Goal: Task Accomplishment & Management: Manage account settings

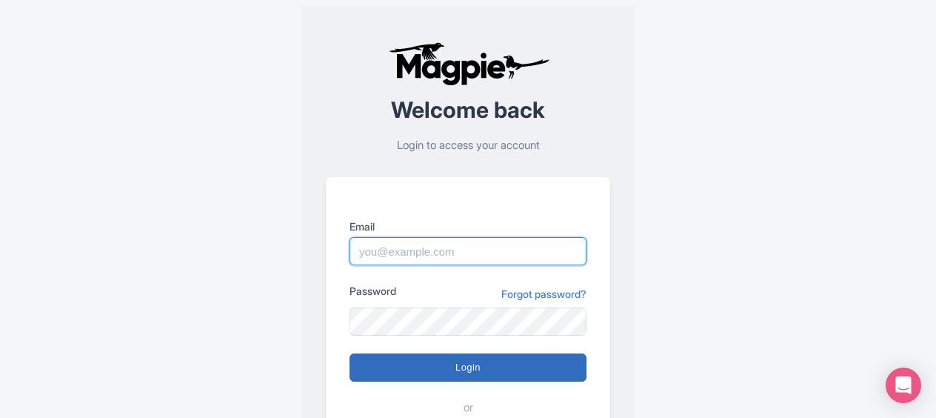
type input "An.Nguyen@intrepidtravel.com"
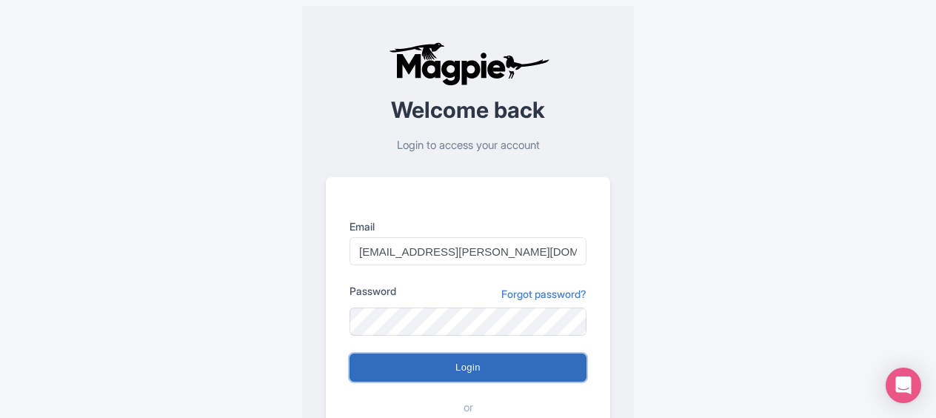
click at [503, 366] on input "Login" at bounding box center [468, 367] width 237 height 28
type input "Logging in..."
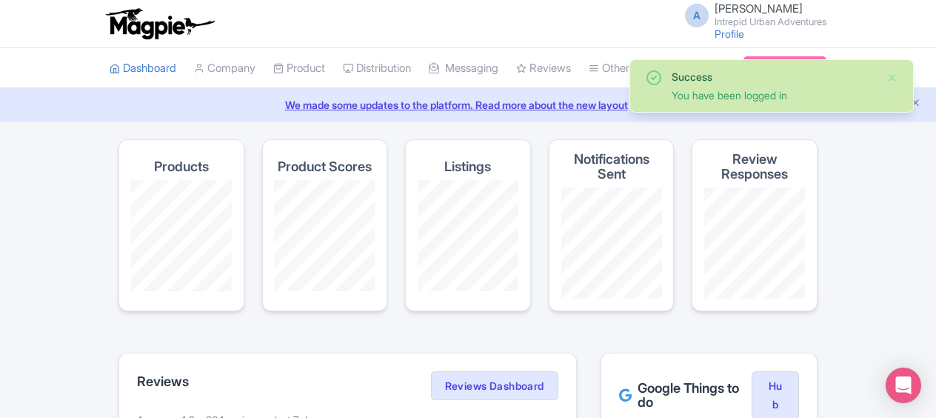
click at [886, 70] on div "Success You have been logged in" at bounding box center [771, 86] width 253 height 34
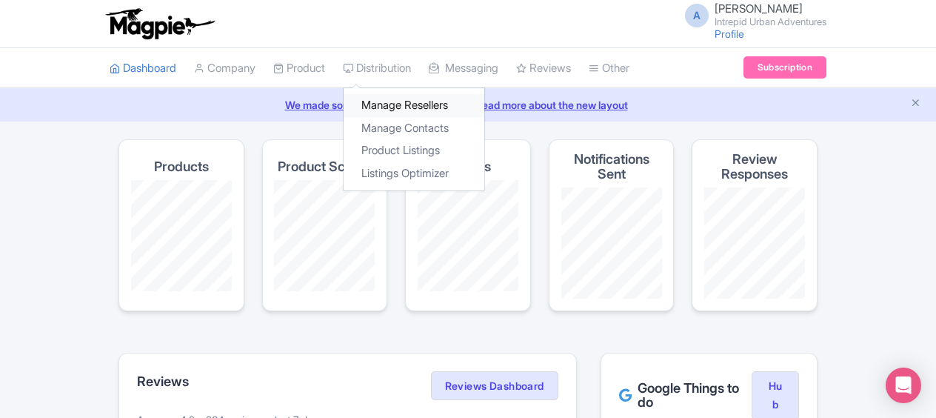
click at [462, 109] on link "Manage Resellers" at bounding box center [414, 105] width 141 height 23
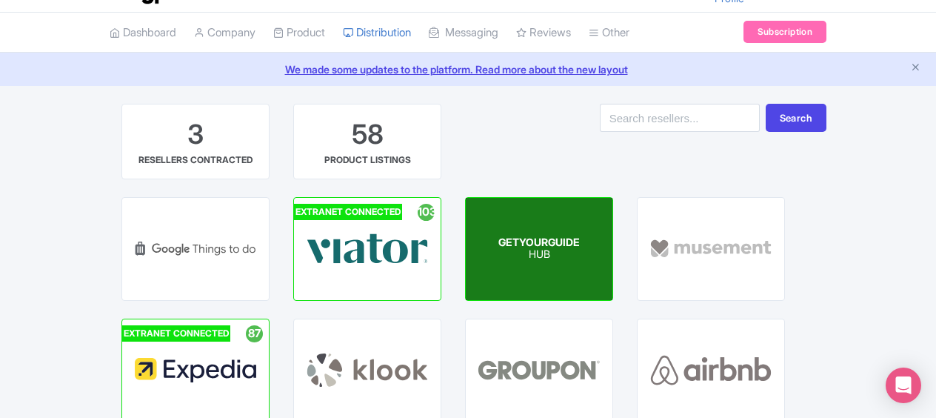
scroll to position [148, 0]
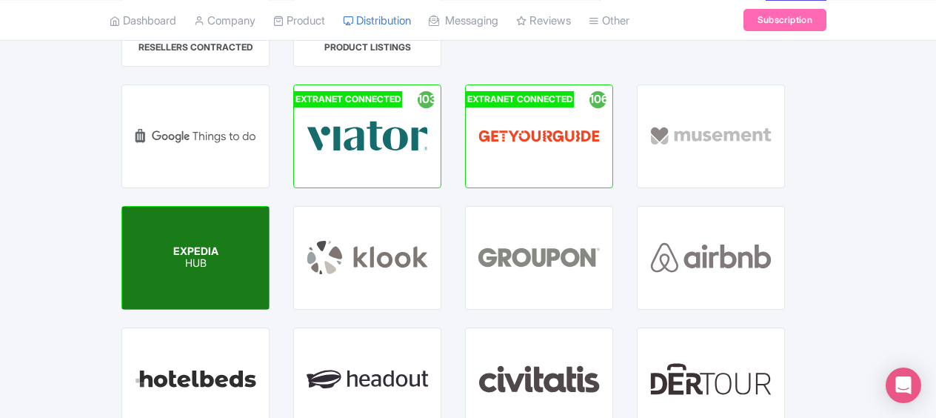
click at [196, 250] on span "EXPEDIA" at bounding box center [195, 250] width 45 height 13
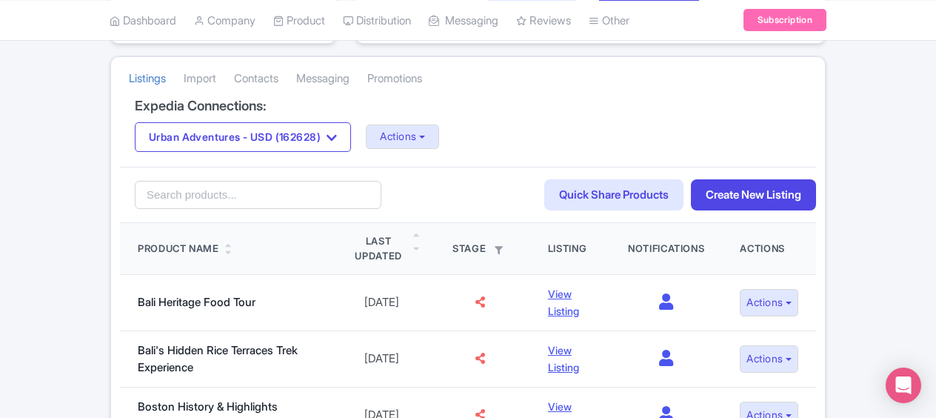
scroll to position [296, 0]
click at [410, 129] on button "Actions" at bounding box center [402, 136] width 73 height 24
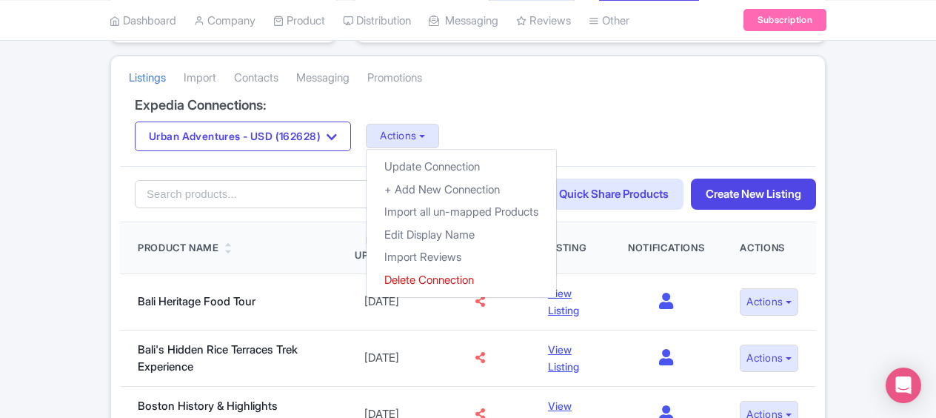
click at [605, 121] on div "Urban Adventures - USD (162628) Urban Adventures - AUD (163234) Urban Adventure…" at bounding box center [468, 136] width 667 height 30
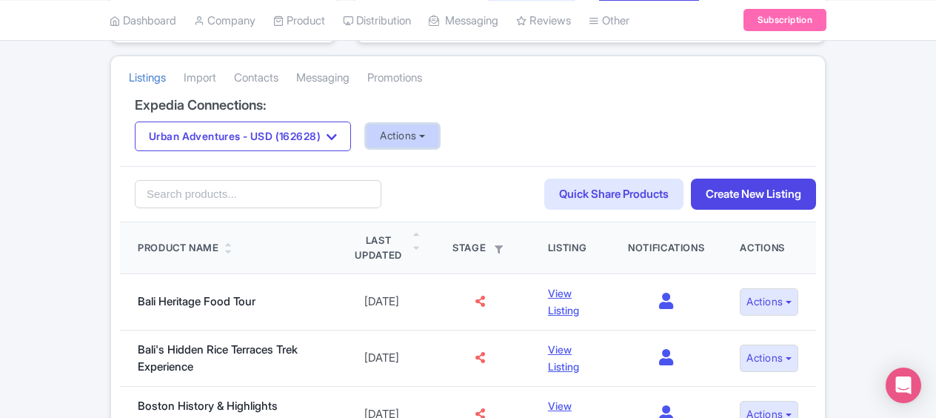
click at [413, 135] on button "Actions" at bounding box center [402, 136] width 73 height 24
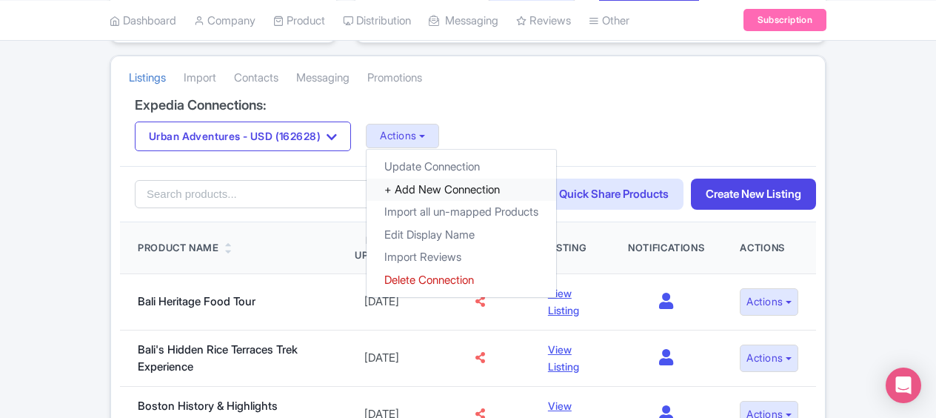
click at [438, 187] on link "+ Add New Connection" at bounding box center [462, 190] width 190 height 23
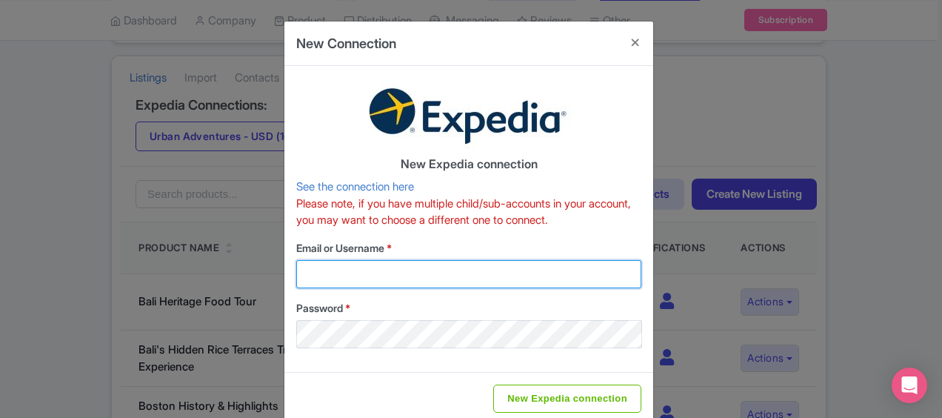
type input "An.Nguyen@intrepidtravel.com"
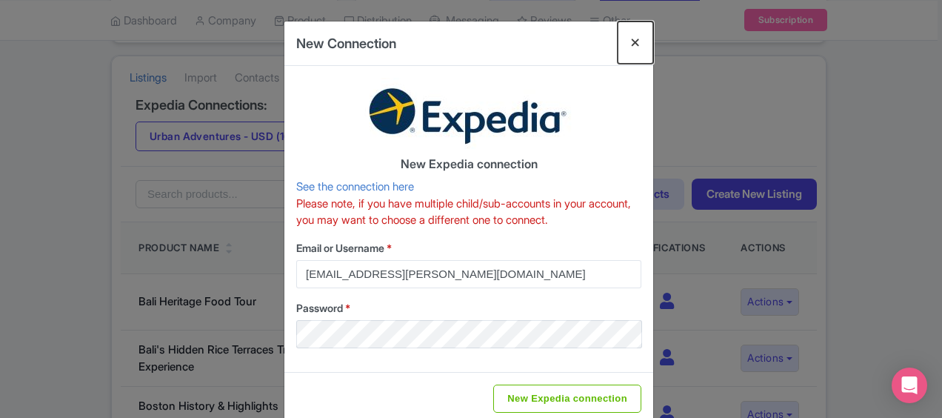
click at [627, 41] on button "Close" at bounding box center [636, 42] width 36 height 42
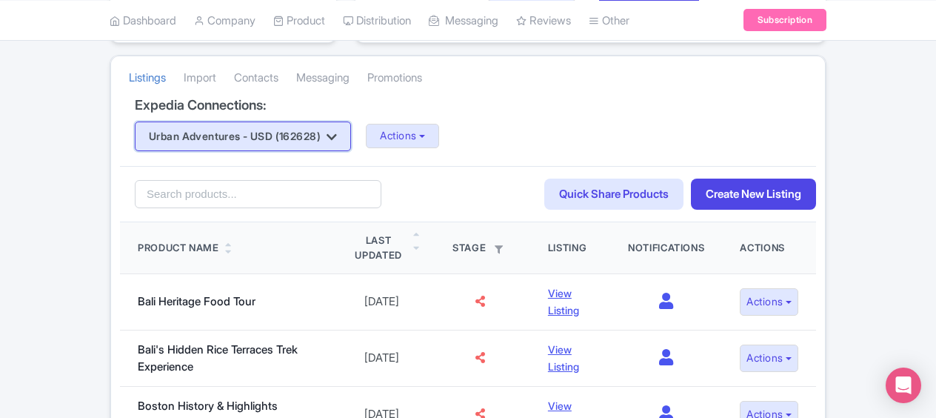
click at [319, 136] on button "Urban Adventures - USD (162628)" at bounding box center [243, 136] width 216 height 30
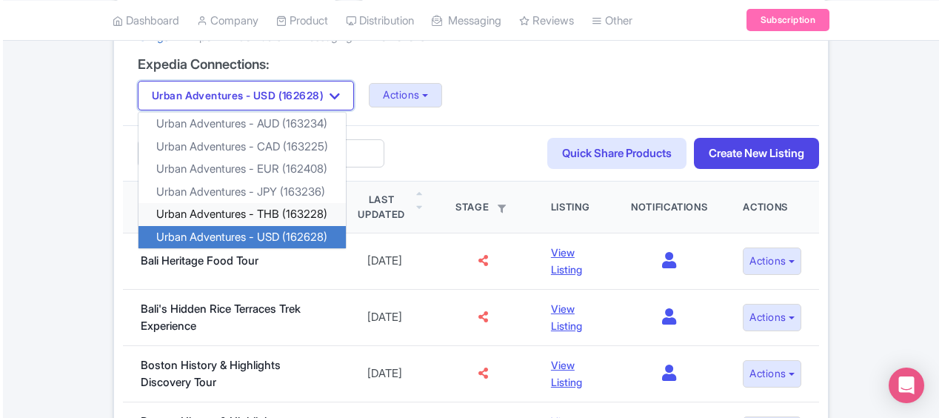
scroll to position [370, 0]
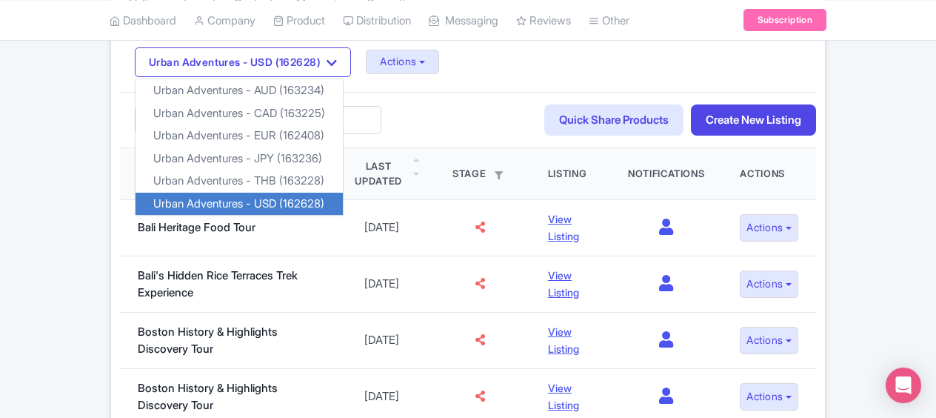
click at [599, 58] on div "Urban Adventures - USD (162628) Urban Adventures - AUD (163234) Urban Adventure…" at bounding box center [468, 62] width 667 height 30
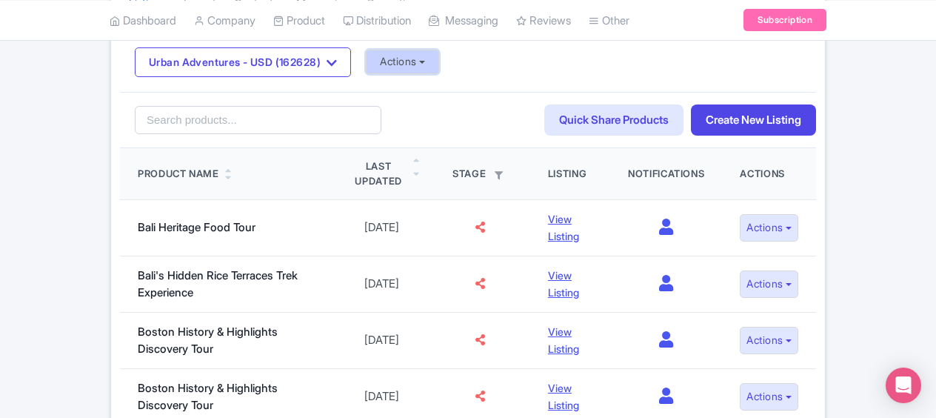
click at [439, 56] on button "Actions" at bounding box center [402, 62] width 73 height 24
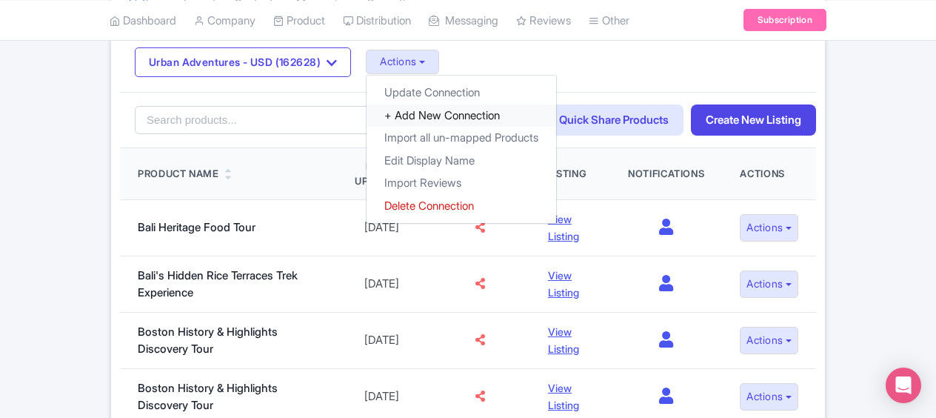
click at [442, 114] on link "+ Add New Connection" at bounding box center [462, 115] width 190 height 23
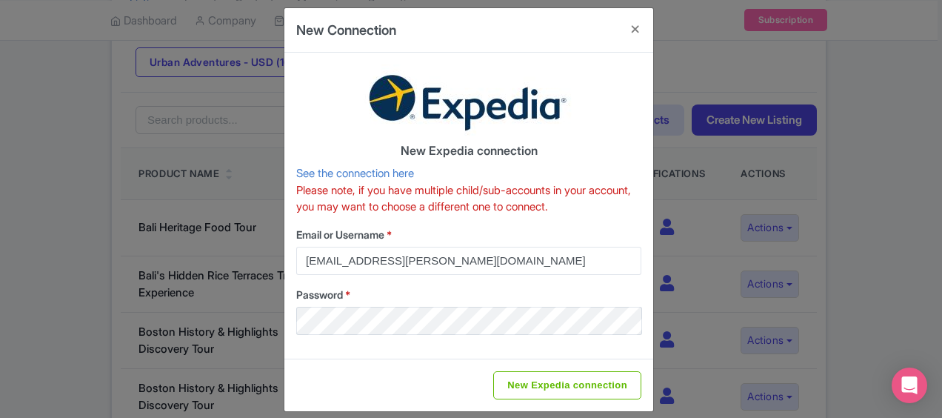
scroll to position [26, 0]
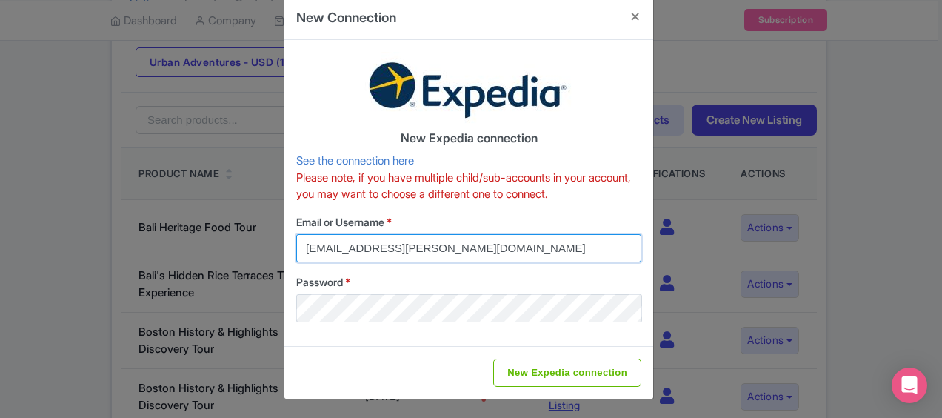
click at [434, 259] on input "An.Nguyen@intrepidtravel.com" at bounding box center [468, 248] width 345 height 28
drag, startPoint x: 464, startPoint y: 245, endPoint x: 190, endPoint y: 241, distance: 273.4
click at [190, 241] on div "New Connection New Expedia connection See the connection here Please note, if y…" at bounding box center [471, 209] width 942 height 418
type input "DarjaDarja"
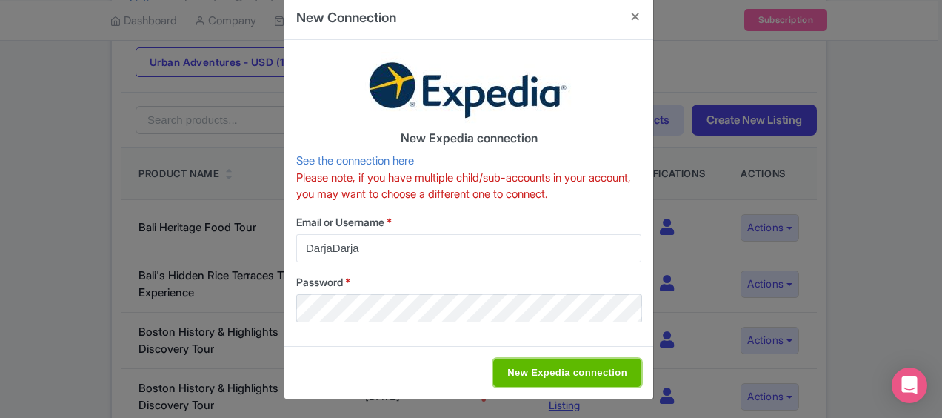
click at [556, 372] on input "New Expedia connection" at bounding box center [567, 373] width 148 height 28
type input "Saving..."
click at [531, 370] on input "New Expedia connection" at bounding box center [567, 373] width 148 height 28
type input "Saving..."
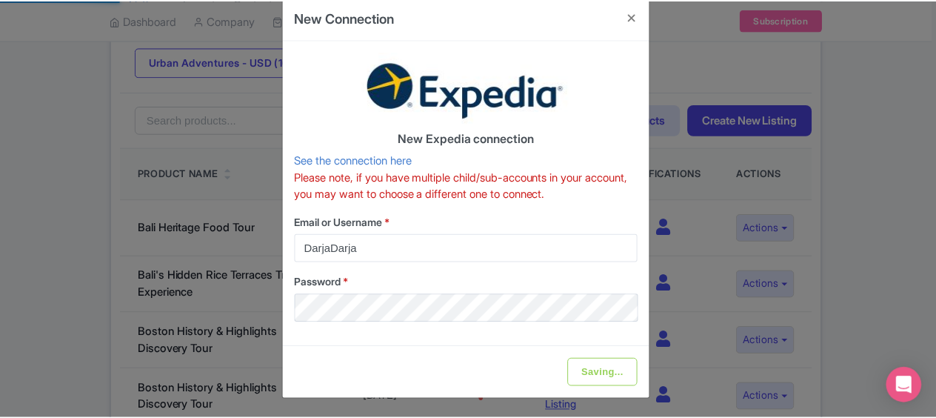
scroll to position [0, 0]
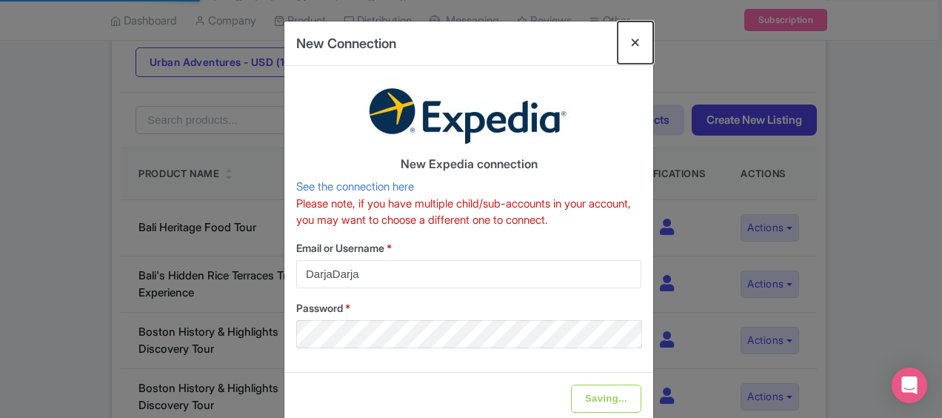
click at [629, 40] on button "Close" at bounding box center [636, 42] width 36 height 42
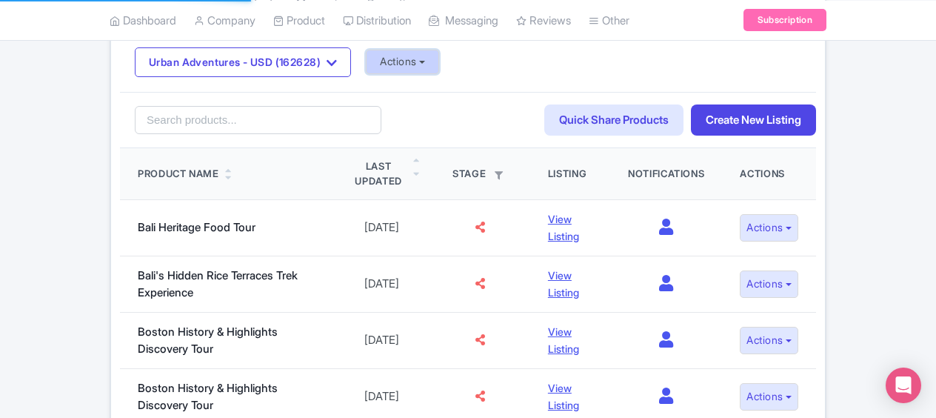
click at [424, 53] on button "Actions" at bounding box center [402, 62] width 73 height 24
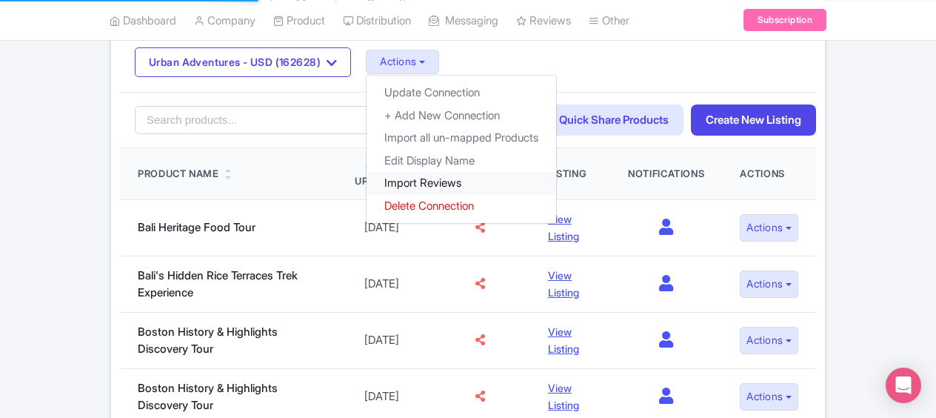
click at [472, 181] on link "Import Reviews" at bounding box center [462, 183] width 190 height 23
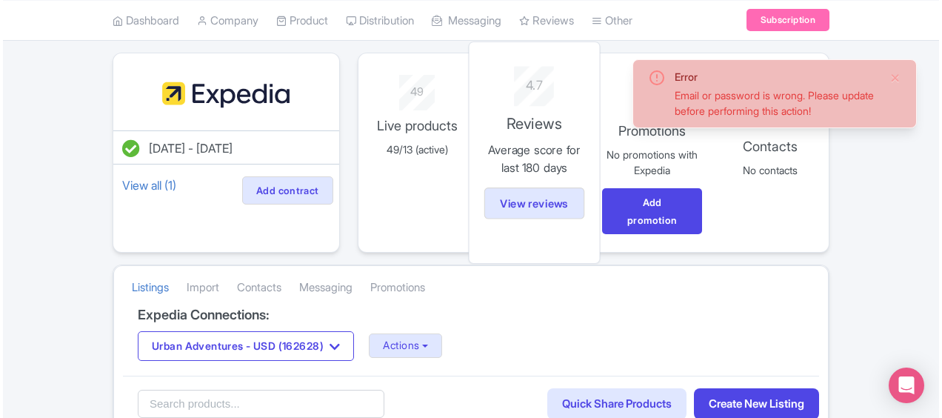
scroll to position [222, 0]
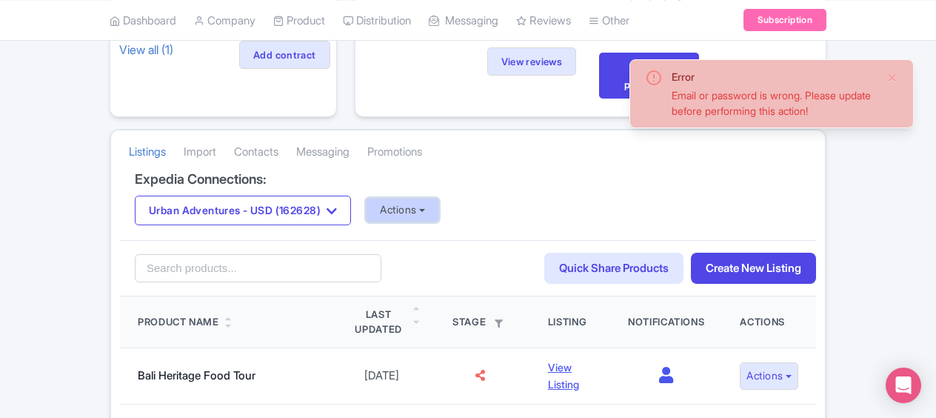
click at [404, 201] on button "Actions" at bounding box center [402, 210] width 73 height 24
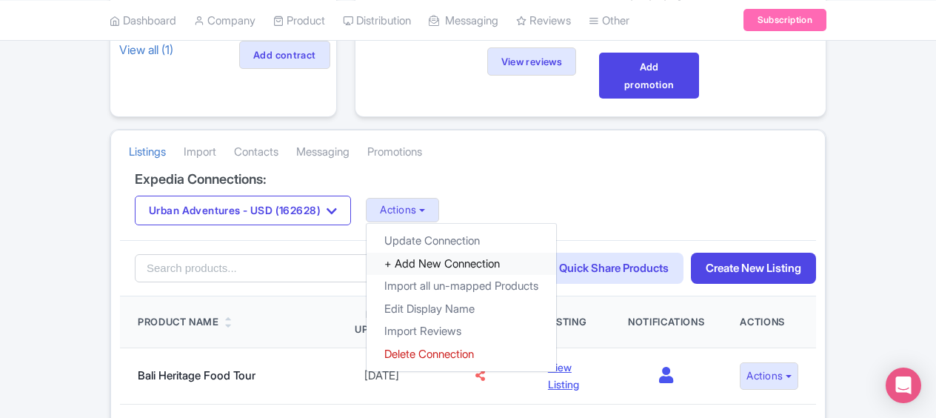
click at [462, 262] on link "+ Add New Connection" at bounding box center [462, 264] width 190 height 23
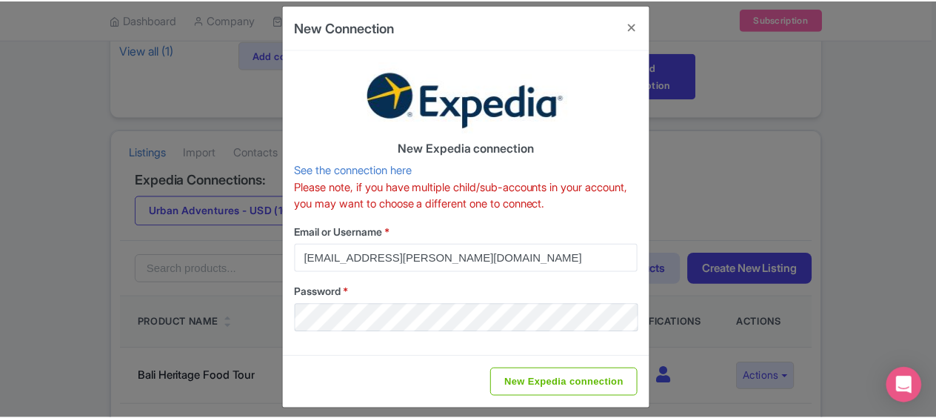
scroll to position [26, 0]
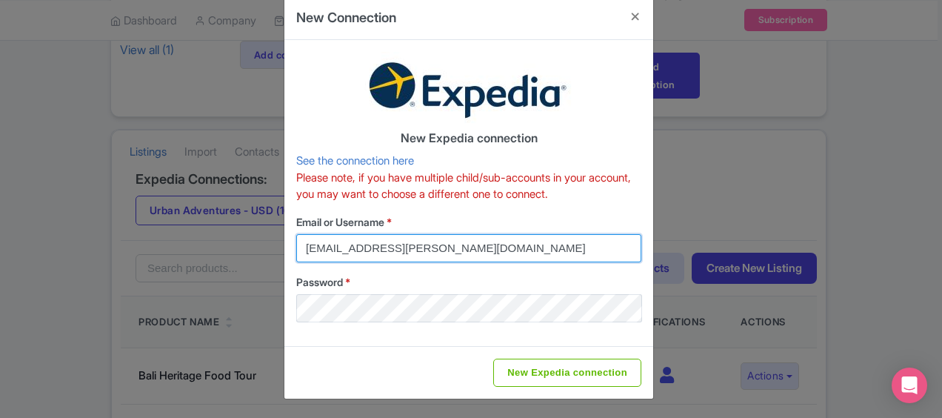
click at [461, 250] on input "An.Nguyen@intrepidtravel.com" at bounding box center [468, 248] width 345 height 28
click at [393, 249] on input "An.Nguyen@intrepidtravel.com" at bounding box center [468, 248] width 345 height 28
type input "salessupport@urbanadventures.com"
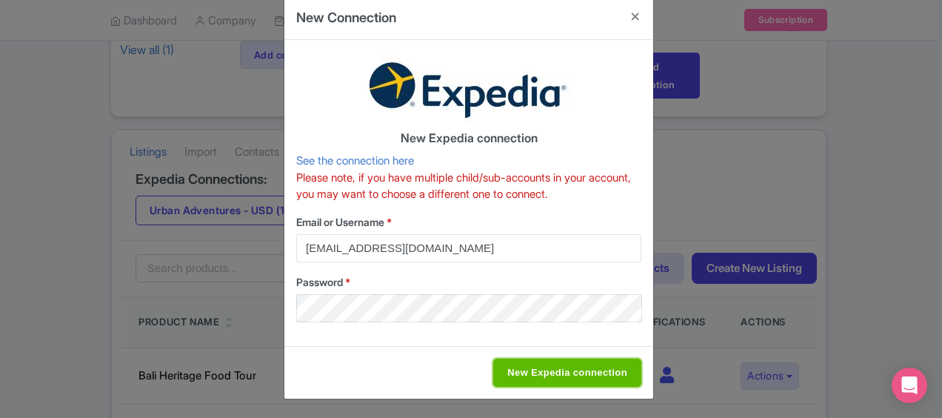
click at [570, 379] on input "New Expedia connection" at bounding box center [567, 373] width 148 height 28
type input "Saving..."
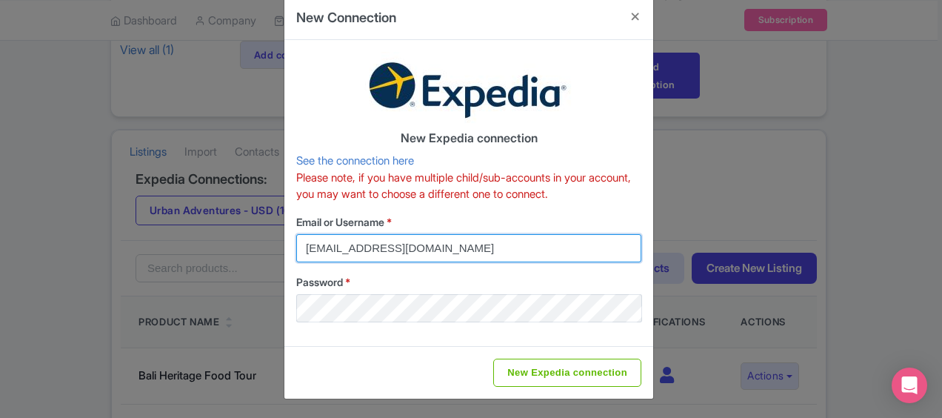
click at [433, 252] on input "salessupport@urbanadventures.com" at bounding box center [468, 248] width 345 height 28
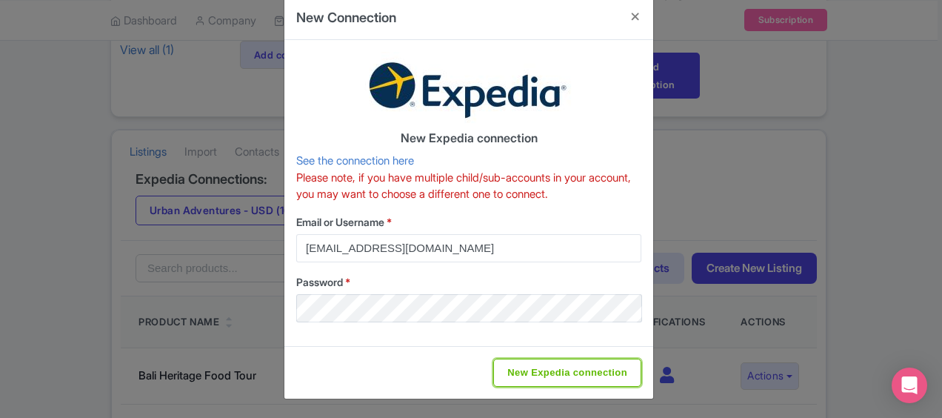
click at [532, 376] on input "New Expedia connection" at bounding box center [567, 373] width 148 height 28
type input "Saving..."
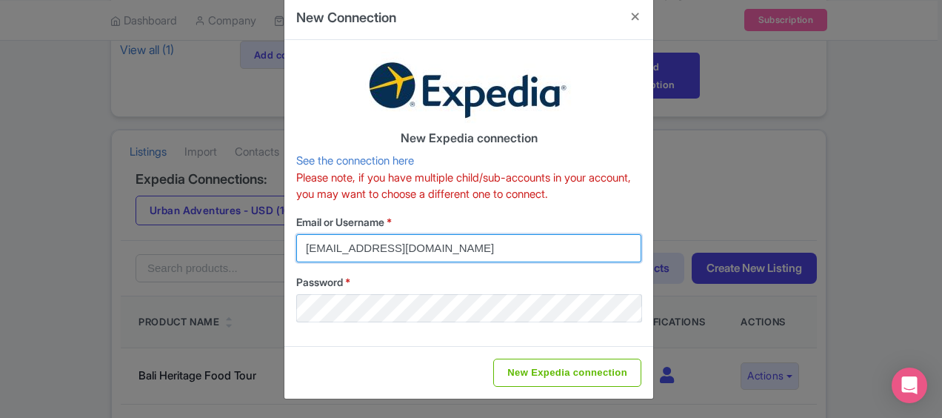
click at [439, 241] on input "salessupport@urbanadventures.com" at bounding box center [468, 248] width 345 height 28
click at [451, 243] on input "salessupport@urbanadventures.com" at bounding box center [468, 248] width 345 height 28
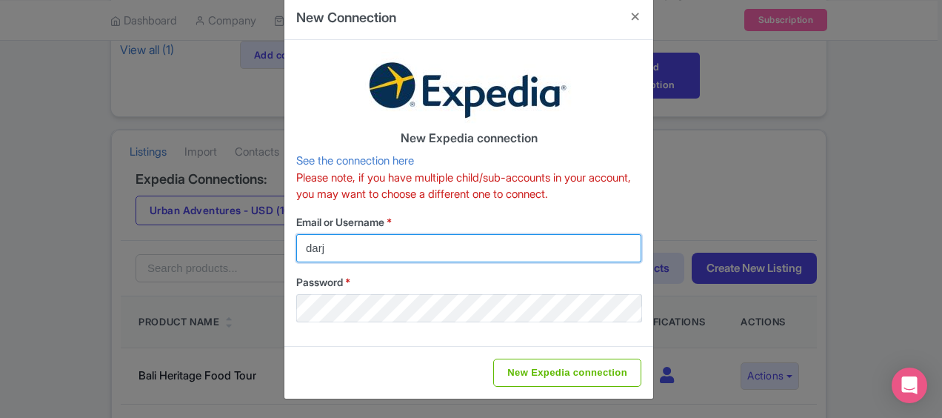
type input "DarjaDarja"
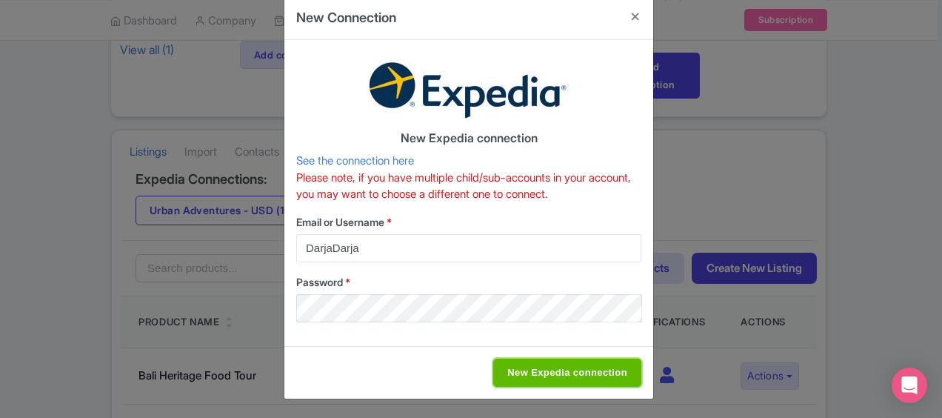
click at [541, 367] on input "New Expedia connection" at bounding box center [567, 373] width 148 height 28
type input "Saving..."
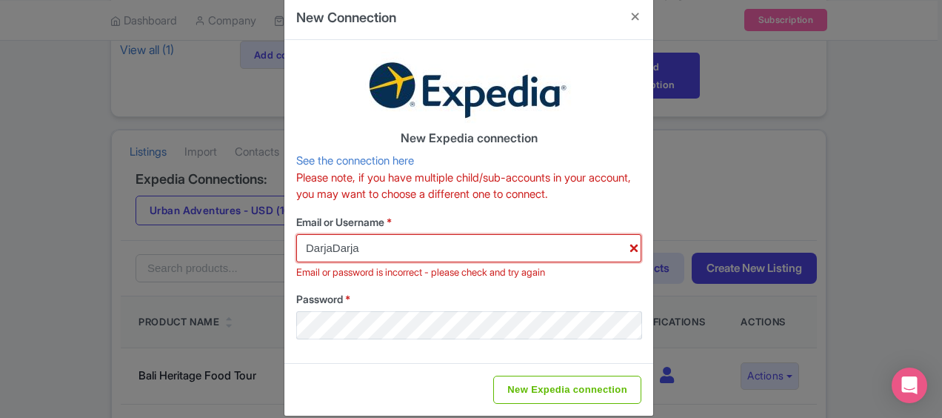
click at [339, 249] on input "DarjaDarja" at bounding box center [468, 248] width 345 height 28
click at [455, 297] on label "Password *" at bounding box center [468, 299] width 345 height 16
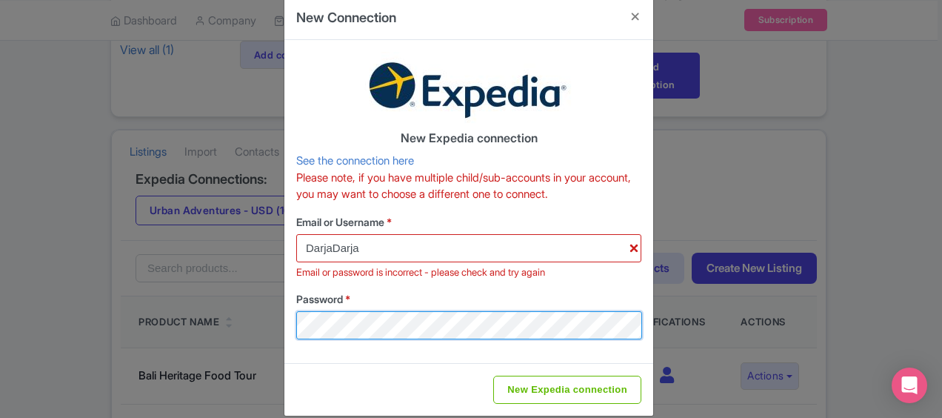
click at [265, 321] on div "New Connection New Expedia connection See the connection here Please note, if y…" at bounding box center [471, 209] width 942 height 418
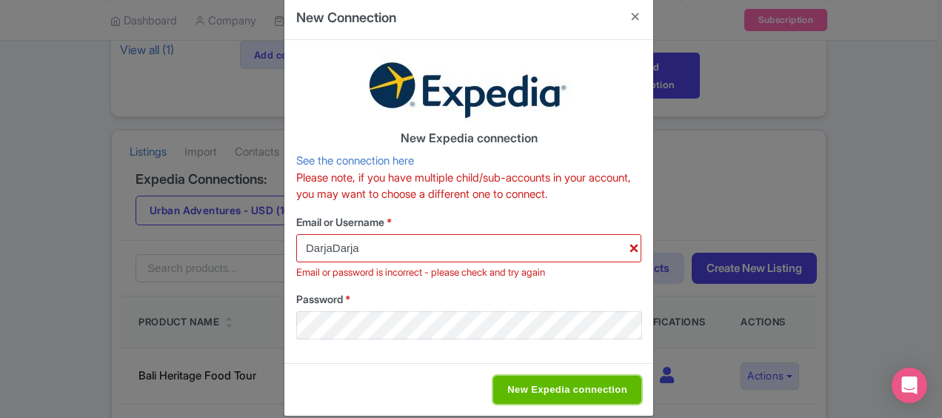
click at [553, 382] on input "New Expedia connection" at bounding box center [567, 390] width 148 height 28
type input "Saving..."
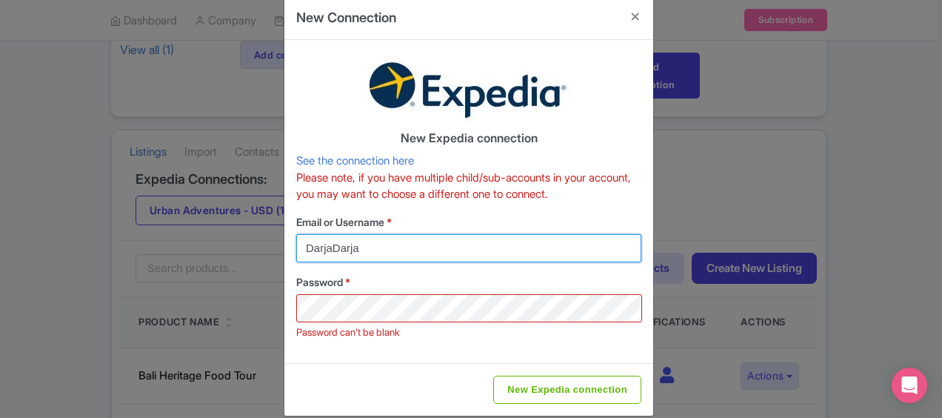
click at [533, 241] on input "DarjaDarja" at bounding box center [468, 248] width 345 height 28
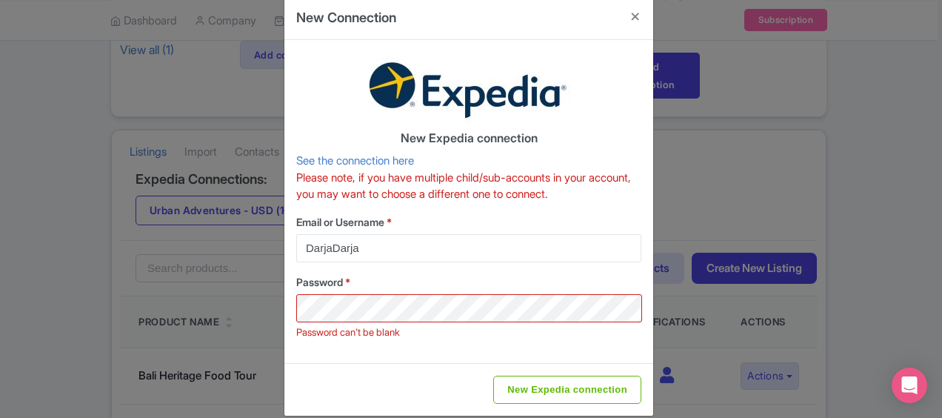
click at [528, 280] on label "Password *" at bounding box center [468, 282] width 345 height 16
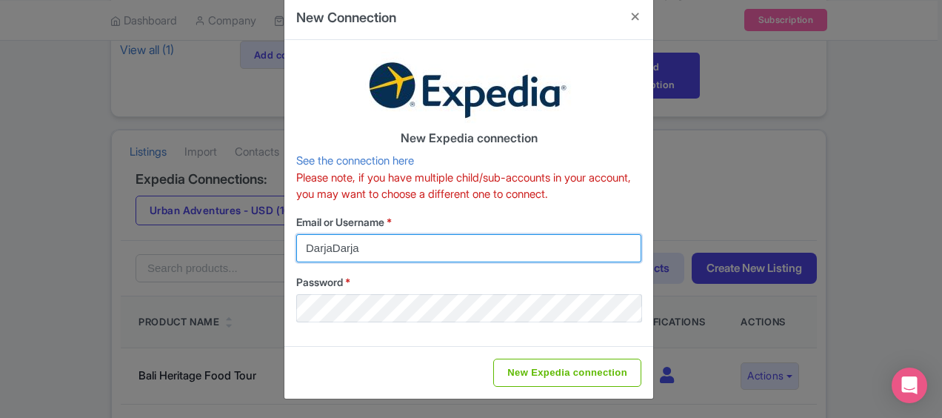
drag, startPoint x: 293, startPoint y: 231, endPoint x: 206, endPoint y: 222, distance: 87.1
click at [203, 225] on div "New Connection New Expedia connection See the connection here Please note, if y…" at bounding box center [471, 209] width 942 height 418
type input "AnNguyen2960"
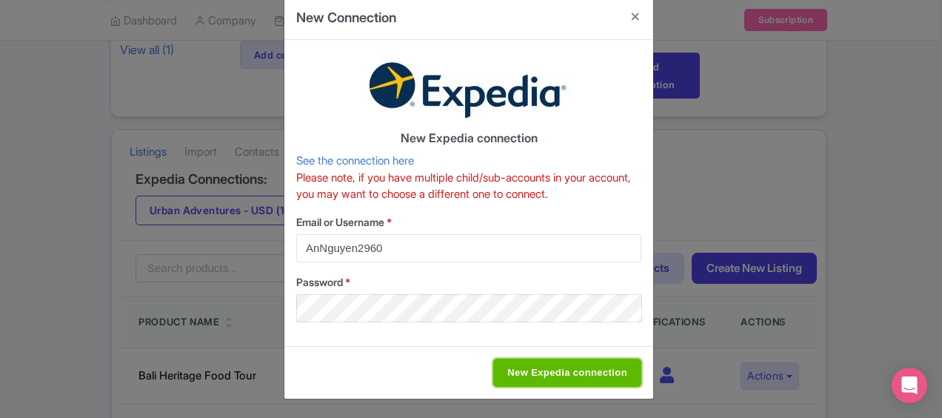
click at [582, 373] on input "New Expedia connection" at bounding box center [567, 373] width 148 height 28
type input "Saving..."
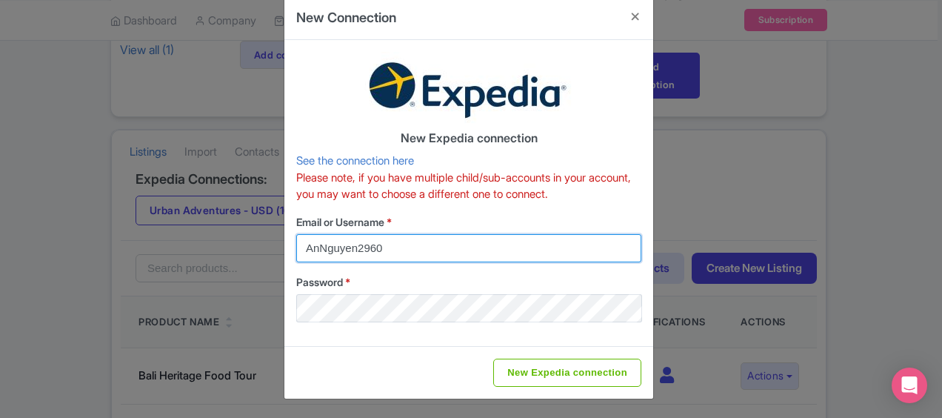
click at [350, 247] on input "AnNguyen2960" at bounding box center [468, 248] width 345 height 28
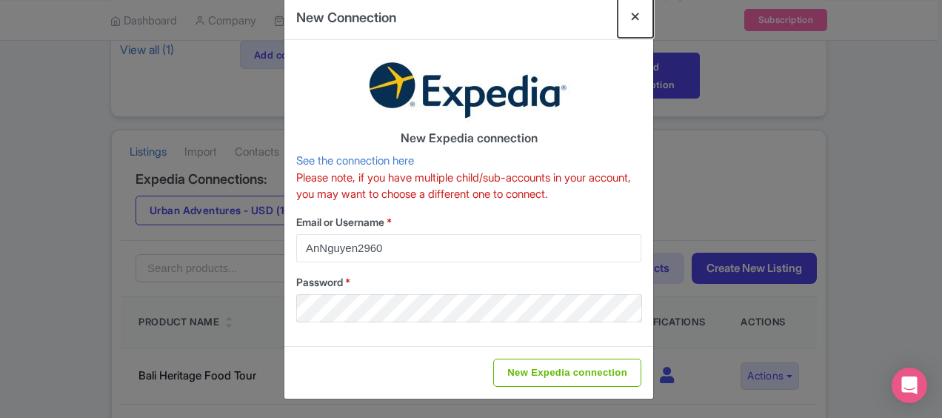
click at [630, 15] on button "Close" at bounding box center [636, 17] width 36 height 42
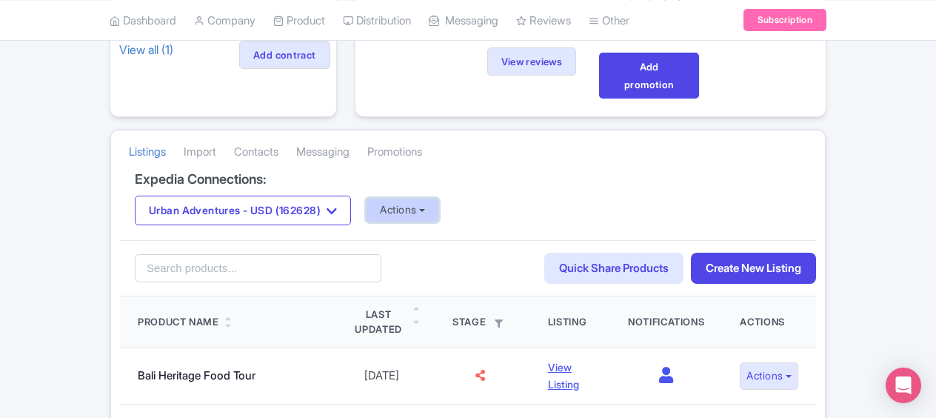
click at [414, 204] on button "Actions" at bounding box center [402, 210] width 73 height 24
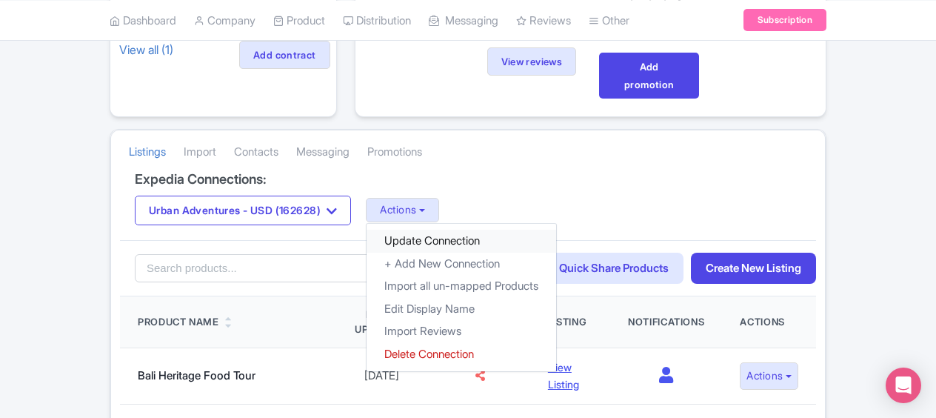
click at [436, 234] on link "Update Connection" at bounding box center [462, 241] width 190 height 23
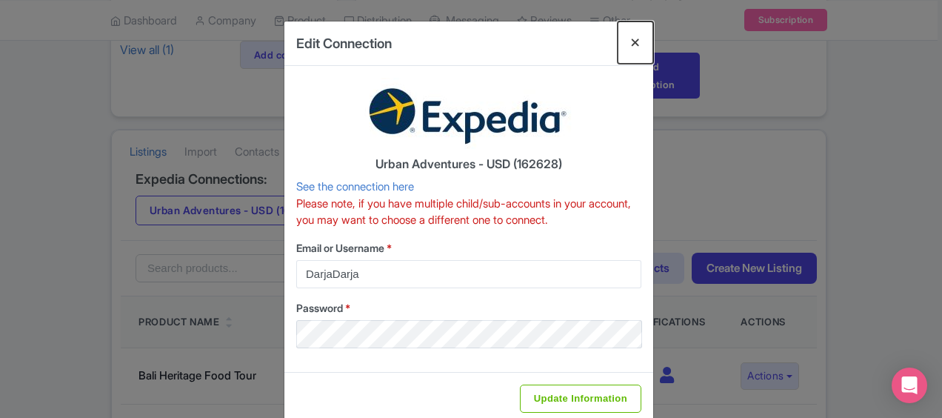
click at [636, 43] on button "Close" at bounding box center [636, 42] width 36 height 42
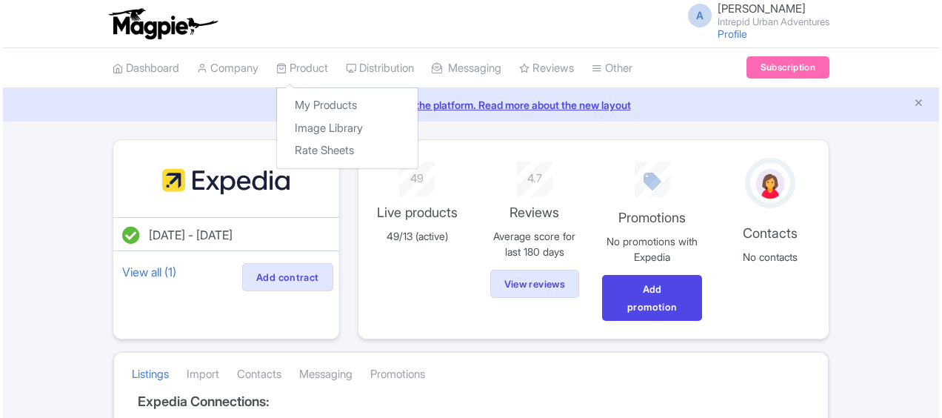
scroll to position [222, 0]
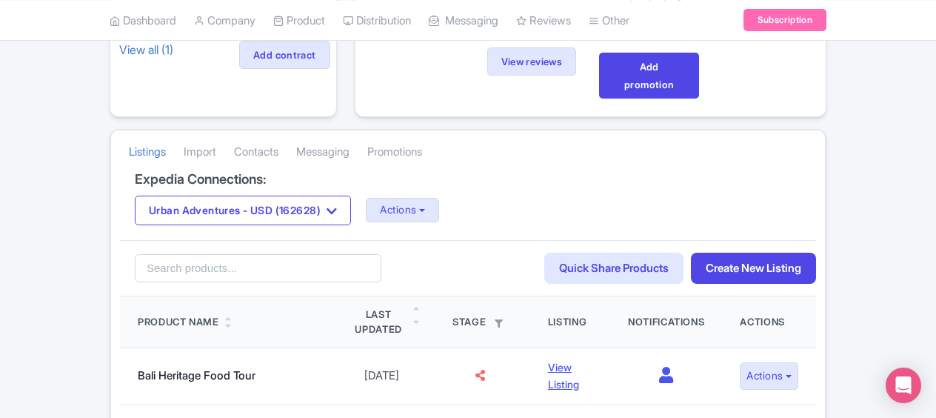
click at [403, 222] on div "Expedia Connections: Urban Adventures - USD (162628) Urban Adventures - AUD (16…" at bounding box center [468, 206] width 696 height 68
click at [395, 204] on button "Actions" at bounding box center [402, 210] width 73 height 24
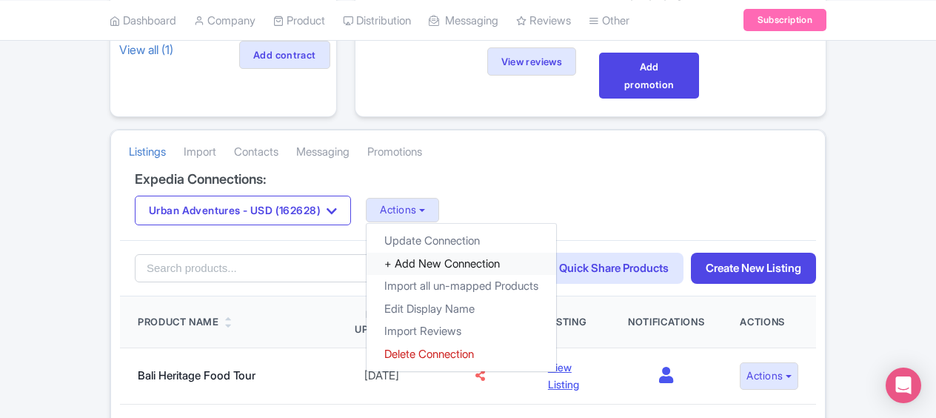
click at [470, 253] on link "+ Add New Connection" at bounding box center [462, 264] width 190 height 23
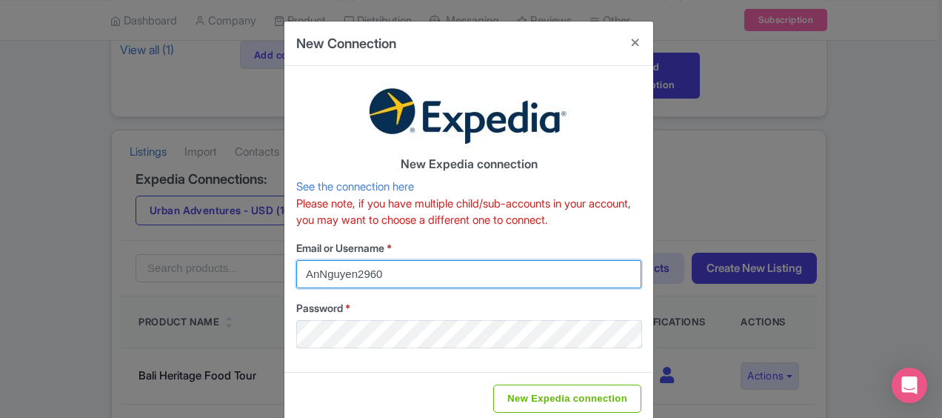
click at [403, 270] on input "AnNguyen2960" at bounding box center [468, 274] width 345 height 28
drag, startPoint x: 406, startPoint y: 274, endPoint x: 135, endPoint y: 273, distance: 271.1
click at [148, 271] on div "New Connection New Expedia connection See the connection here Please note, if y…" at bounding box center [471, 209] width 942 height 418
paste input "[EMAIL_ADDRESS][DOMAIN_NAME]"
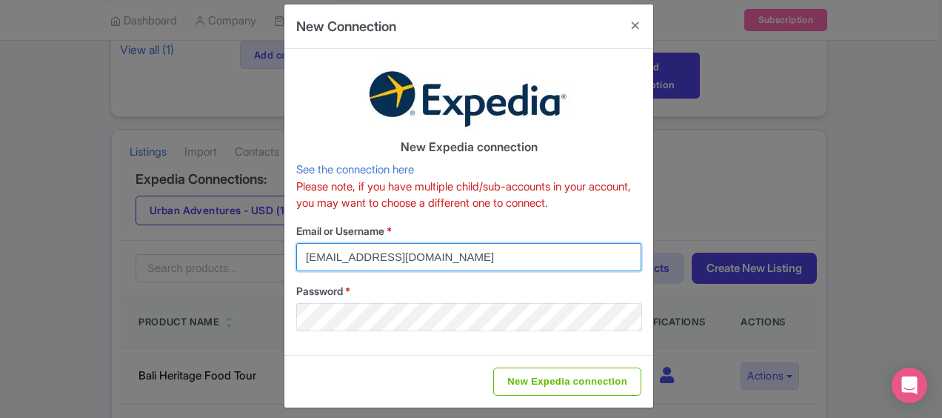
scroll to position [26, 0]
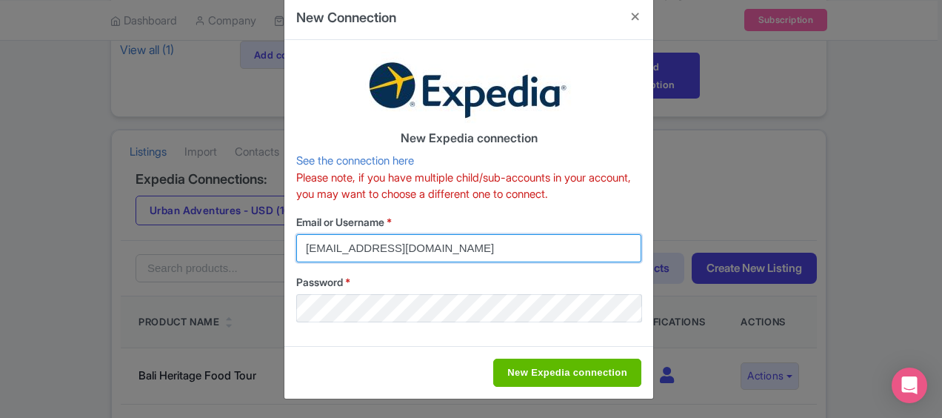
type input "[EMAIL_ADDRESS][DOMAIN_NAME]"
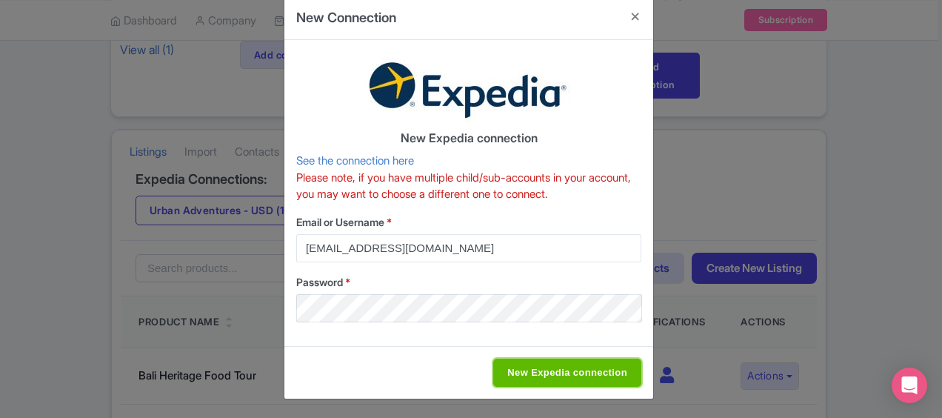
click at [554, 376] on input "New Expedia connection" at bounding box center [567, 373] width 148 height 28
type input "Saving..."
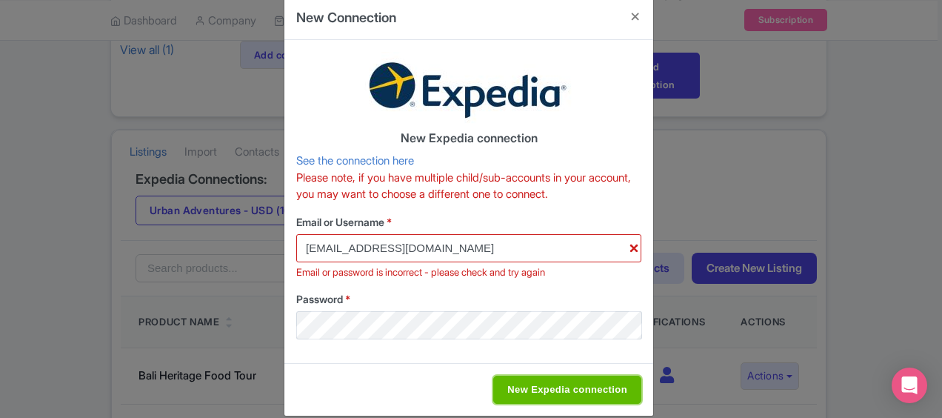
click at [567, 379] on input "New Expedia connection" at bounding box center [567, 390] width 148 height 28
type input "Saving..."
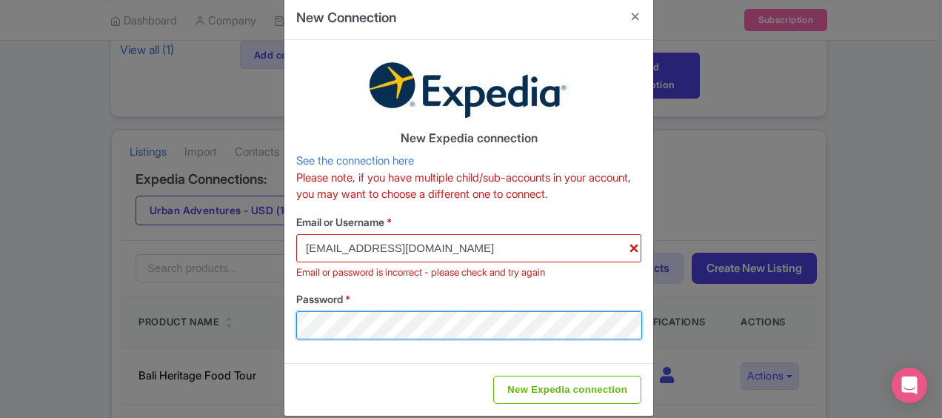
click at [179, 331] on div "New Connection New Expedia connection See the connection here Please note, if y…" at bounding box center [471, 209] width 942 height 418
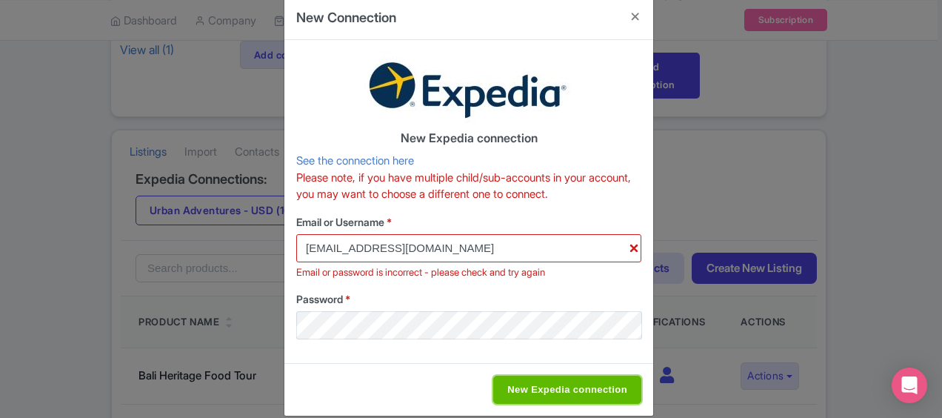
click at [579, 388] on input "New Expedia connection" at bounding box center [567, 390] width 148 height 28
type input "Saving..."
click at [559, 395] on input "New Expedia connection" at bounding box center [567, 390] width 148 height 28
type input "Saving..."
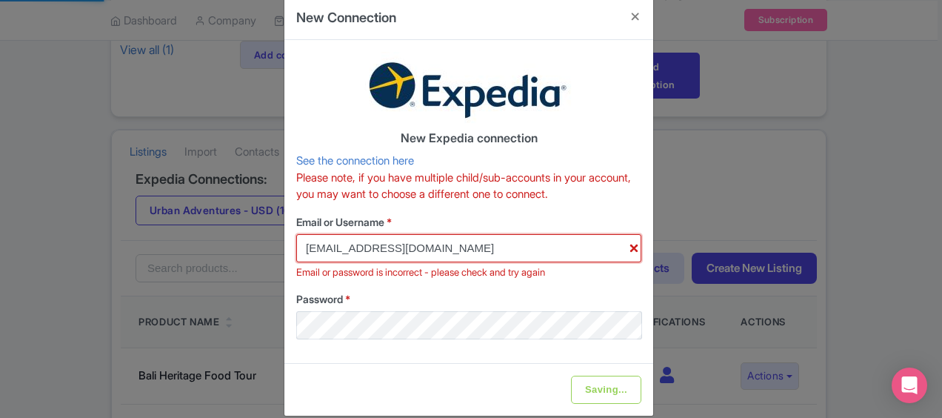
click at [384, 245] on input "[EMAIL_ADDRESS][DOMAIN_NAME]" at bounding box center [468, 248] width 345 height 28
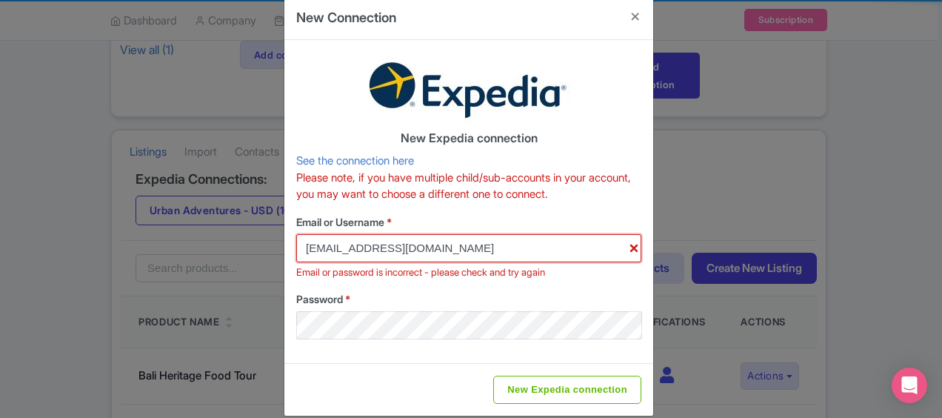
click at [384, 245] on input "[EMAIL_ADDRESS][DOMAIN_NAME]" at bounding box center [468, 248] width 345 height 28
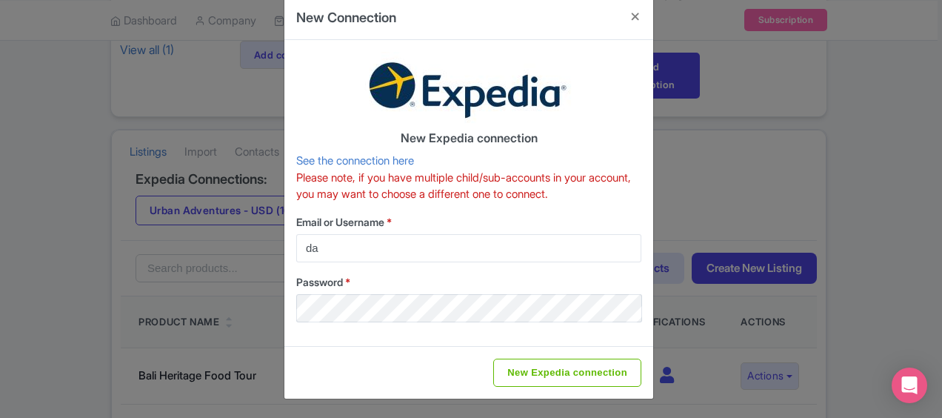
click at [478, 218] on label "Email or Username *" at bounding box center [468, 222] width 345 height 16
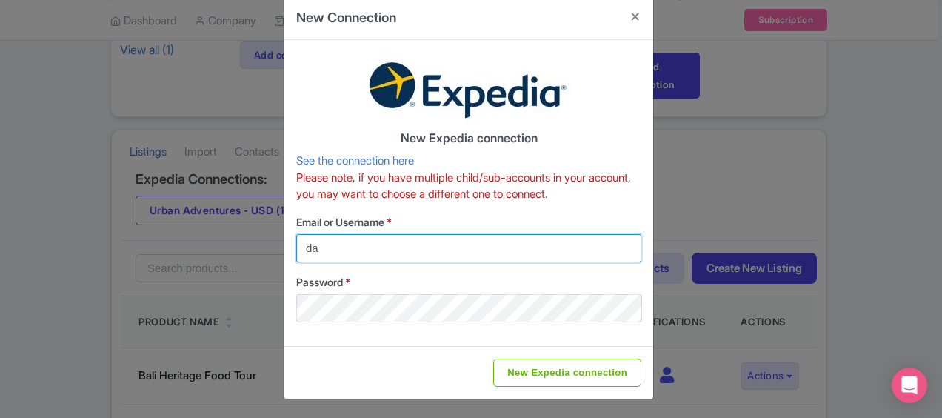
click at [478, 234] on input "da" at bounding box center [468, 248] width 345 height 28
click at [379, 254] on input "da" at bounding box center [468, 248] width 345 height 28
type input "[EMAIL_ADDRESS][DOMAIN_NAME]"
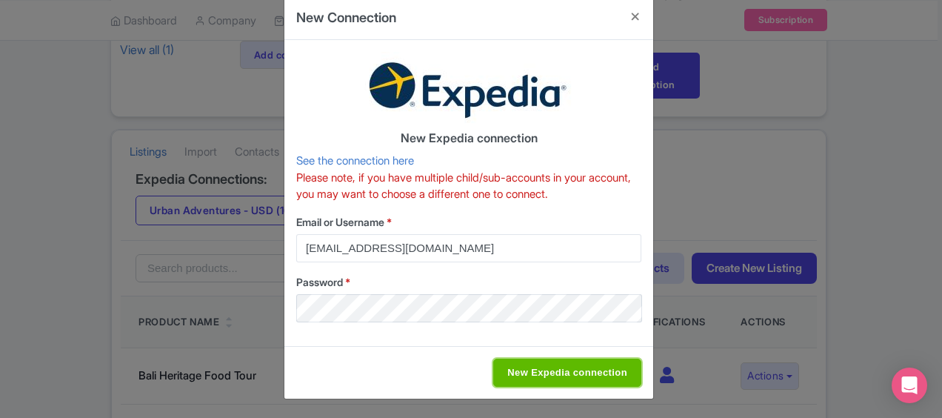
click at [560, 367] on input "New Expedia connection" at bounding box center [567, 373] width 148 height 28
type input "Saving..."
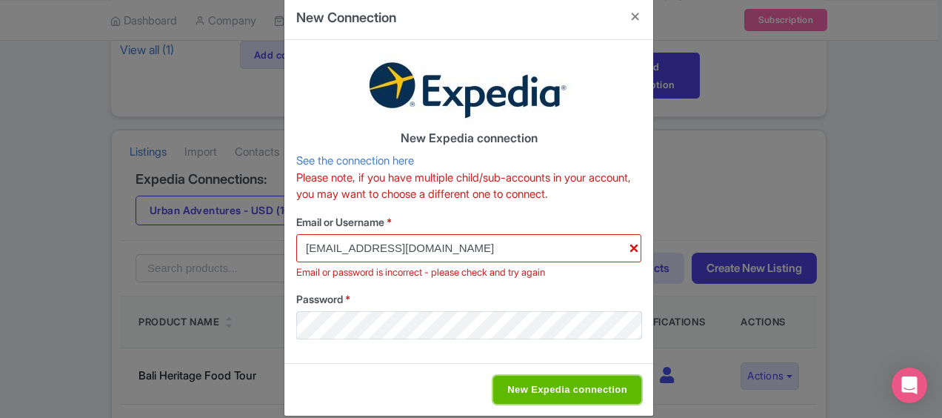
click at [547, 385] on input "New Expedia connection" at bounding box center [567, 390] width 148 height 28
type input "Saving..."
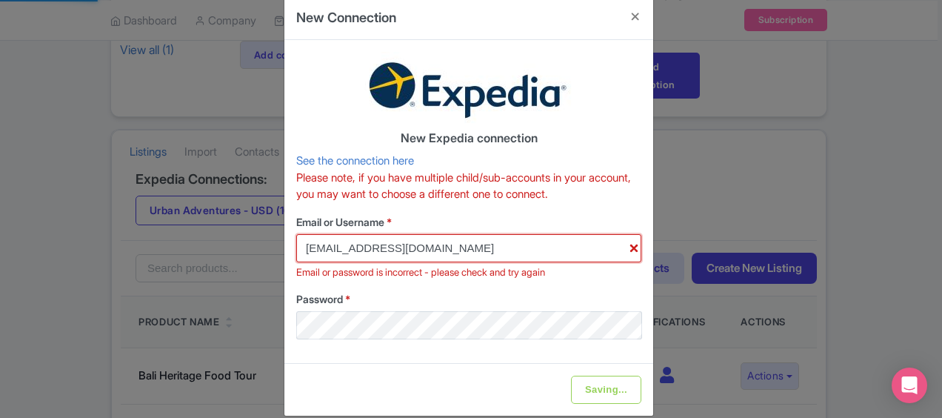
click at [303, 249] on input "[EMAIL_ADDRESS][DOMAIN_NAME]" at bounding box center [468, 248] width 345 height 28
click at [510, 244] on input "[EMAIL_ADDRESS][DOMAIN_NAME]" at bounding box center [468, 248] width 345 height 28
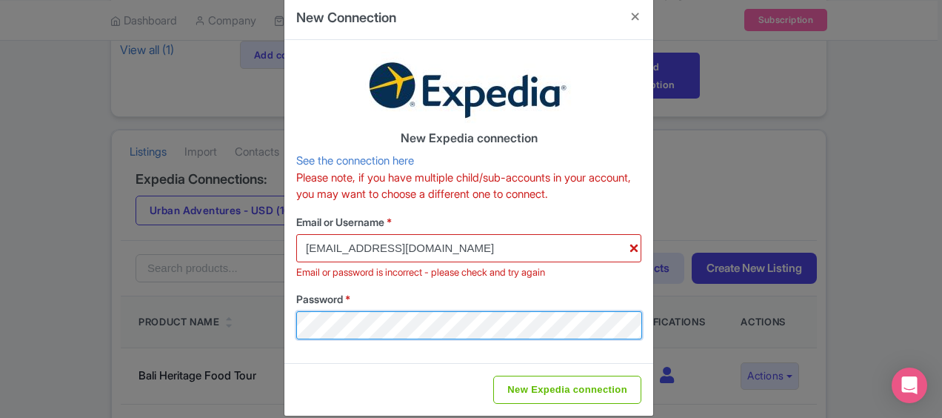
click at [134, 293] on div "New Connection New Expedia connection See the connection here Please note, if y…" at bounding box center [471, 209] width 942 height 418
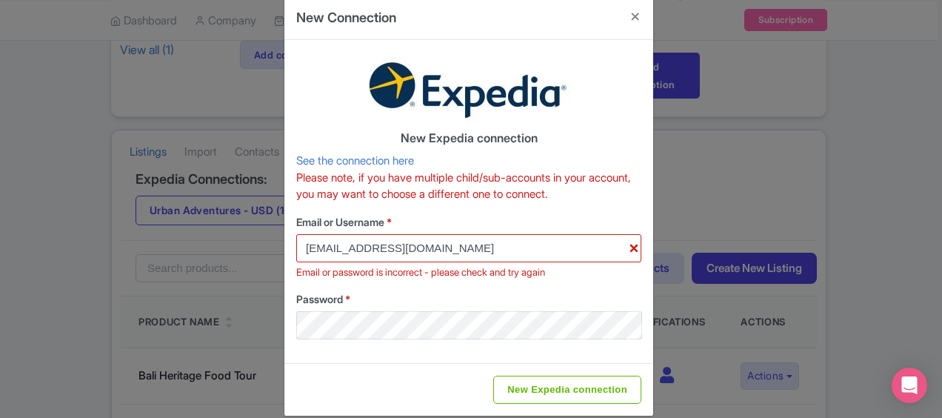
click at [597, 294] on label "Password *" at bounding box center [468, 299] width 345 height 16
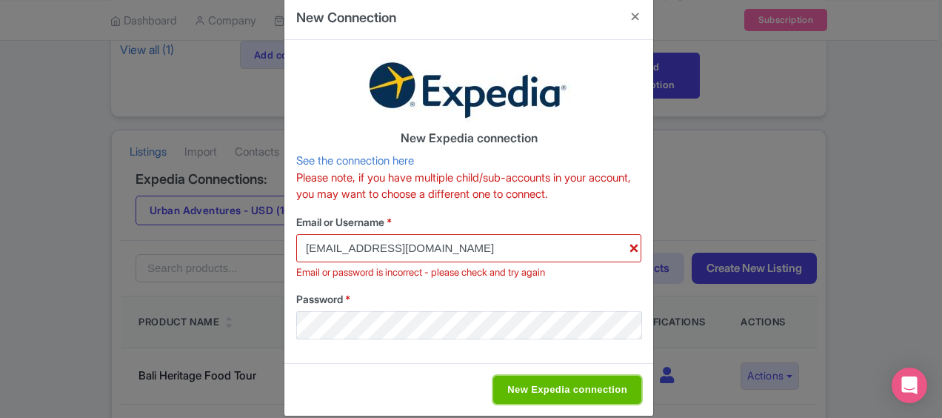
click at [568, 391] on input "New Expedia connection" at bounding box center [567, 390] width 148 height 28
type input "Saving..."
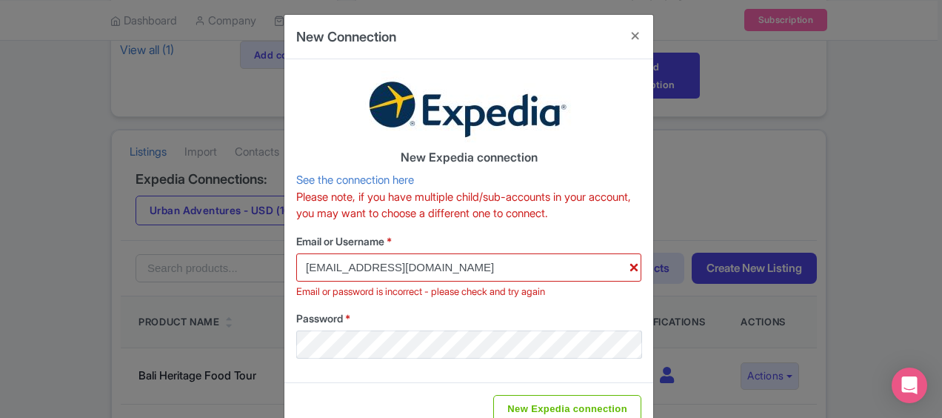
scroll to position [0, 0]
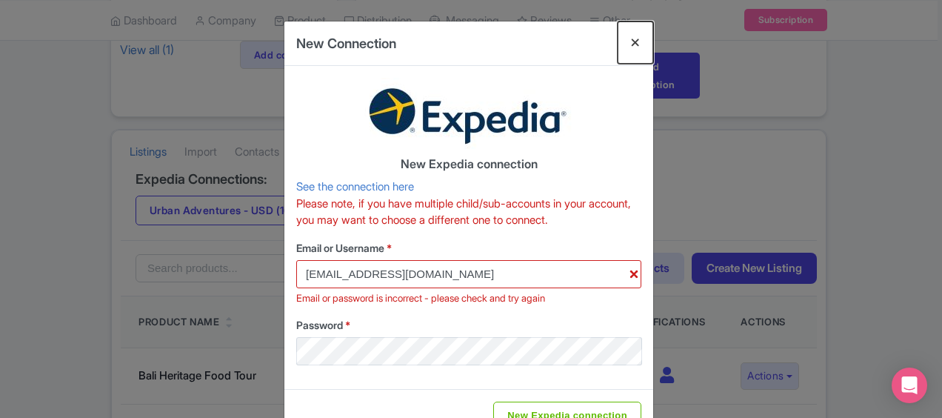
click at [633, 33] on button "Close" at bounding box center [636, 42] width 36 height 42
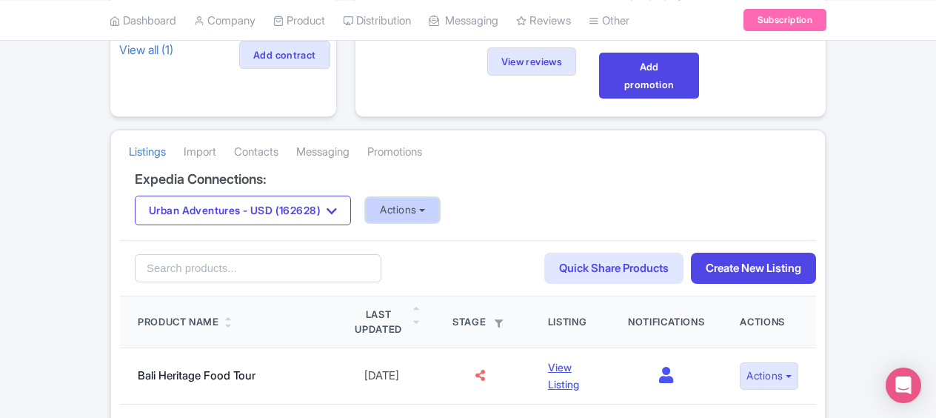
click at [407, 204] on button "Actions" at bounding box center [402, 210] width 73 height 24
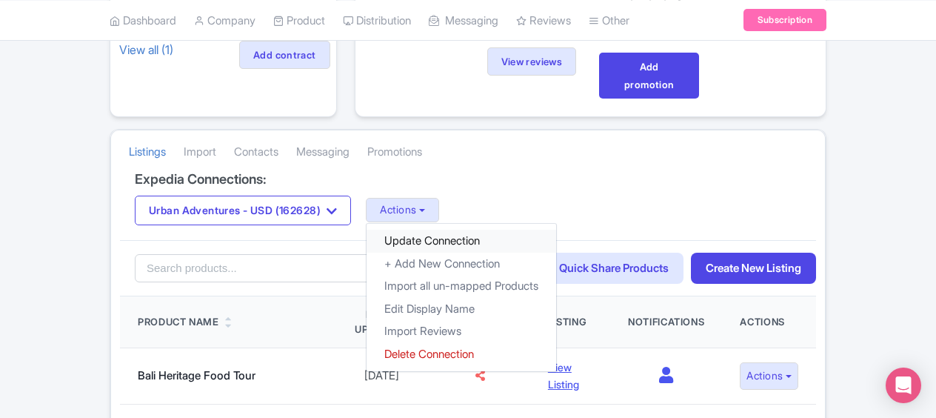
click at [453, 237] on link "Update Connection" at bounding box center [462, 241] width 190 height 23
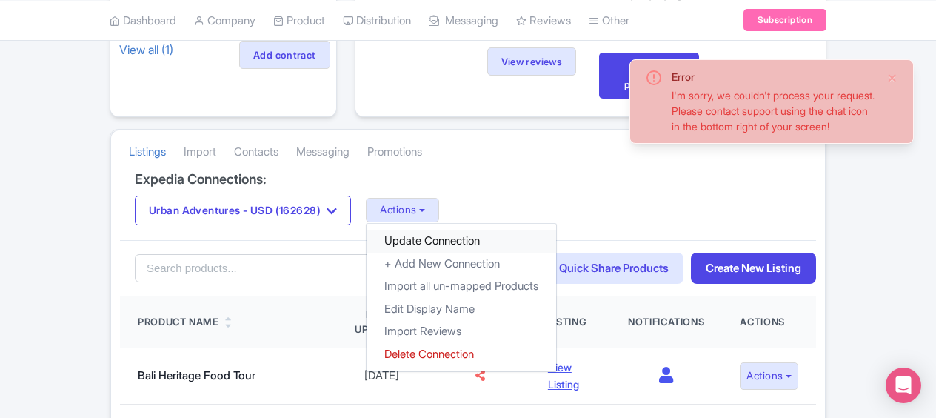
click at [470, 235] on link "Update Connection" at bounding box center [462, 241] width 190 height 23
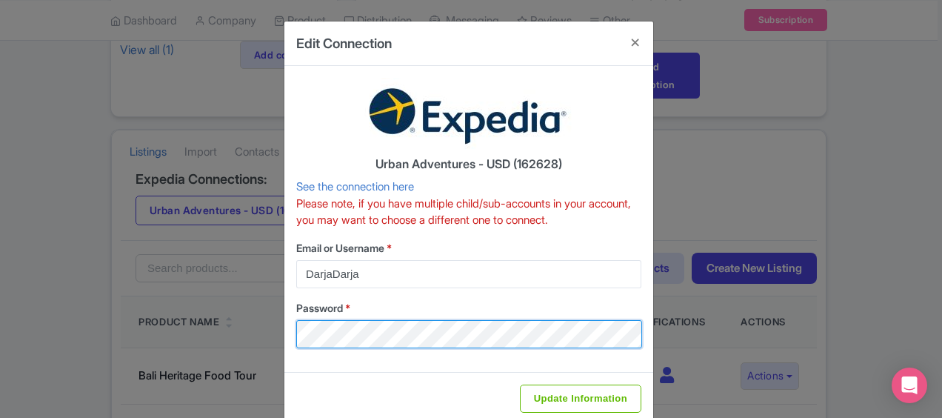
click at [210, 326] on div "Edit Connection Urban Adventures - USD (162628) See the connection here Please …" at bounding box center [471, 209] width 942 height 418
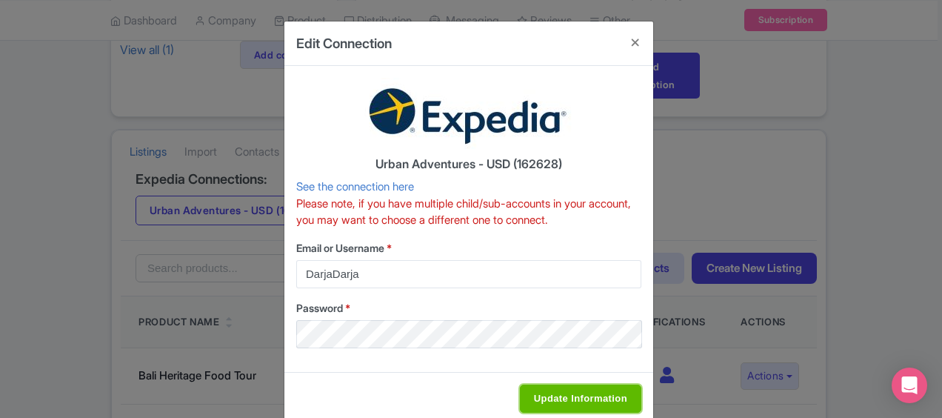
click at [551, 396] on input "Update Information" at bounding box center [580, 398] width 121 height 28
type input "Saving..."
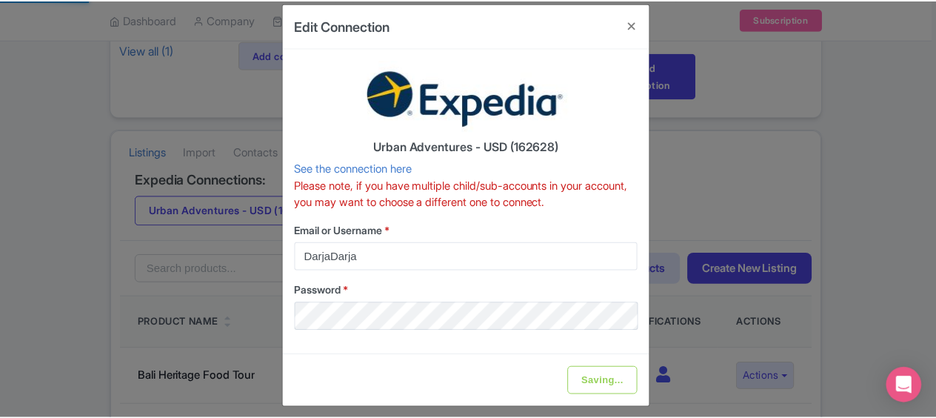
scroll to position [26, 0]
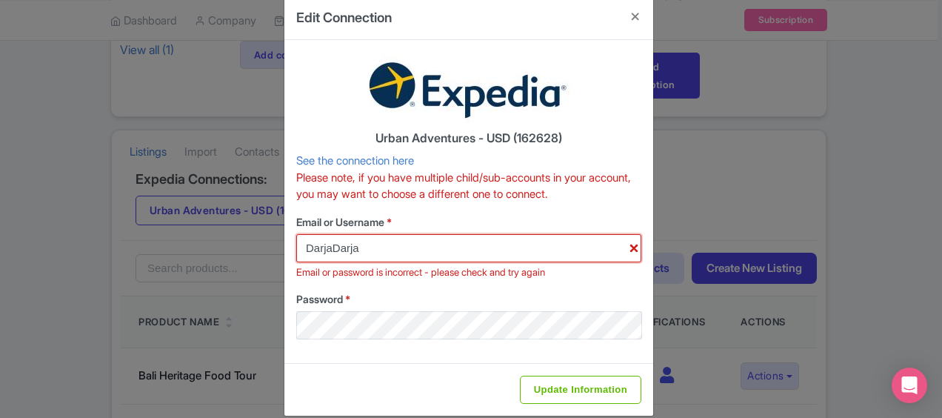
drag, startPoint x: 339, startPoint y: 243, endPoint x: 172, endPoint y: 233, distance: 167.7
click at [172, 233] on div "Edit Connection Urban Adventures - USD (162628) See the connection here Please …" at bounding box center [471, 209] width 942 height 418
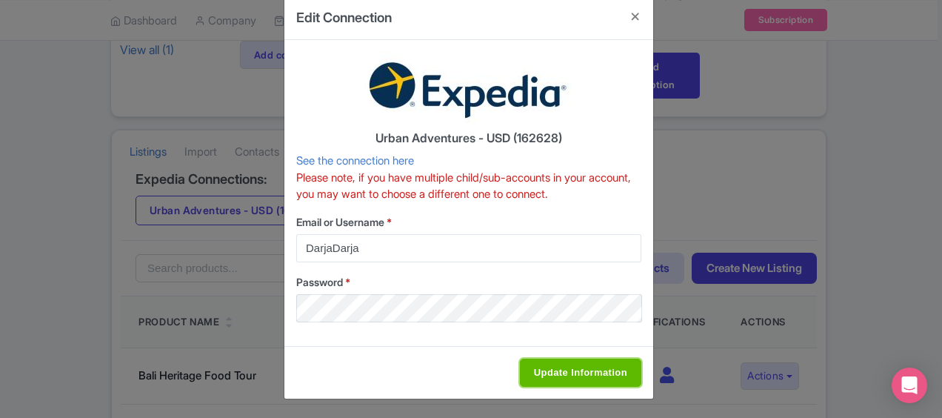
click at [570, 379] on input "Update Information" at bounding box center [580, 373] width 121 height 28
type input "Saving..."
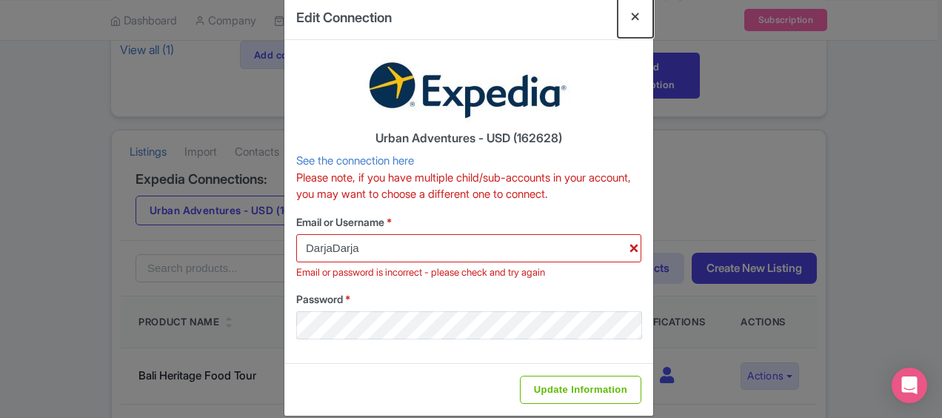
click at [634, 16] on button "Close" at bounding box center [636, 17] width 36 height 42
